Goal: Information Seeking & Learning: Learn about a topic

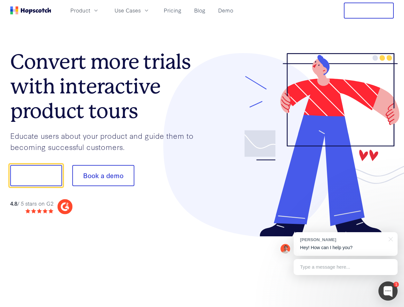
click at [202, 154] on div at bounding box center [298, 145] width 192 height 184
click at [90, 10] on span "Product" at bounding box center [80, 10] width 20 height 8
click at [141, 10] on span "Use Cases" at bounding box center [128, 10] width 26 height 8
click at [369, 11] on button "Free Trial" at bounding box center [369, 11] width 50 height 16
click at [36, 176] on button "Show me!" at bounding box center [36, 175] width 52 height 21
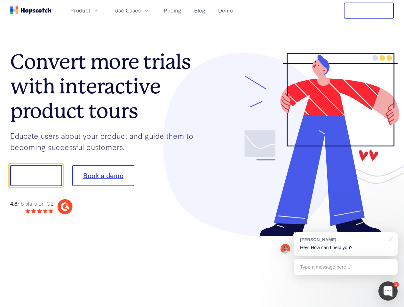
click at [103, 176] on button "Book a demo" at bounding box center [103, 175] width 62 height 21
click at [388, 291] on div at bounding box center [388, 291] width 19 height 19
click at [346, 244] on div "[PERSON_NAME] Hey! How can I help you?" at bounding box center [346, 244] width 104 height 24
click at [390, 307] on div "1 [PERSON_NAME] Hey! How can I help you? Type a message here... Free live chat …" at bounding box center [202, 307] width 404 height 0
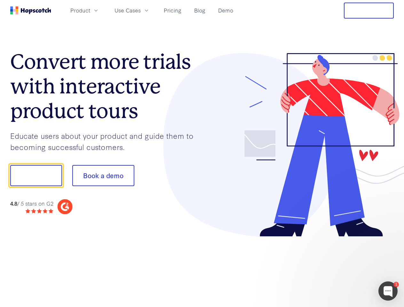
click at [346, 267] on div at bounding box center [338, 175] width 120 height 214
